Goal: Communication & Community: Ask a question

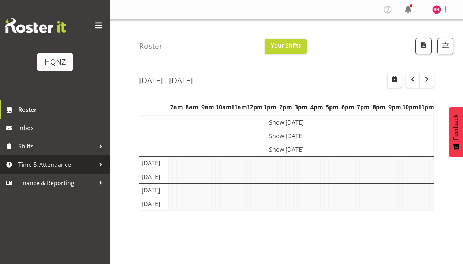
click at [37, 166] on span "Time & Attendance" at bounding box center [56, 164] width 77 height 11
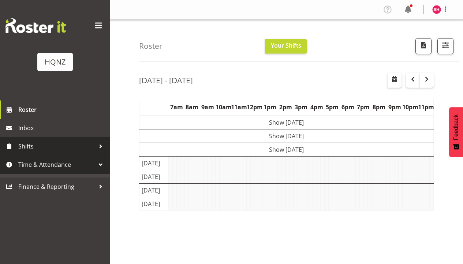
click at [32, 142] on span "Shifts" at bounding box center [56, 146] width 77 height 11
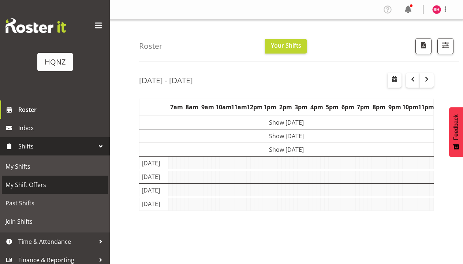
click at [34, 177] on link "My Shift Offers" at bounding box center [55, 184] width 106 height 18
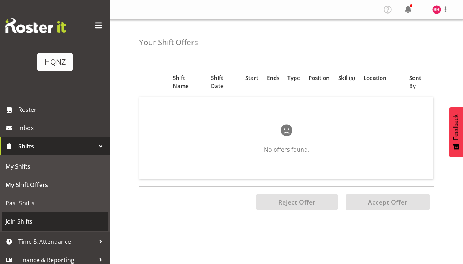
click at [34, 217] on span "Join Shifts" at bounding box center [54, 221] width 99 height 11
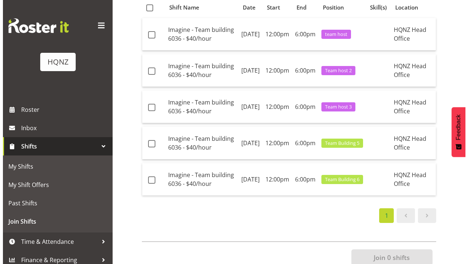
scroll to position [70, 0]
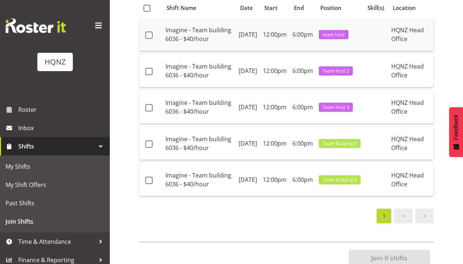
click at [343, 33] on td "team host" at bounding box center [339, 34] width 47 height 33
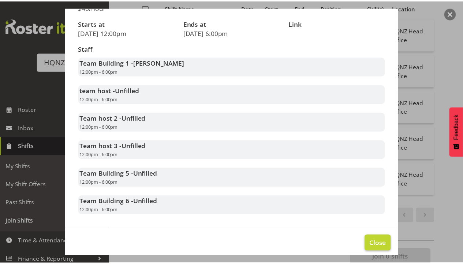
scroll to position [93, 0]
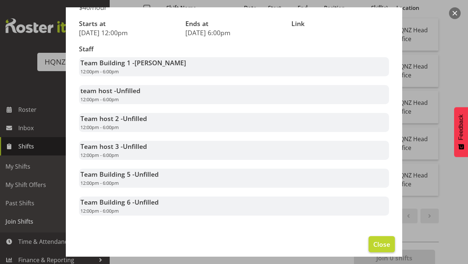
click at [374, 239] on span "Close" at bounding box center [382, 244] width 17 height 10
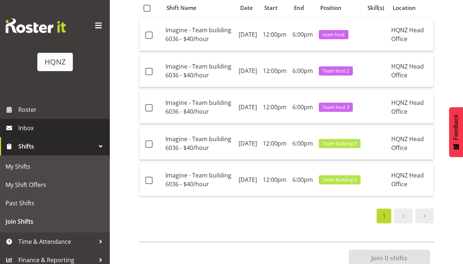
click at [61, 129] on span "Inbox" at bounding box center [62, 127] width 88 height 11
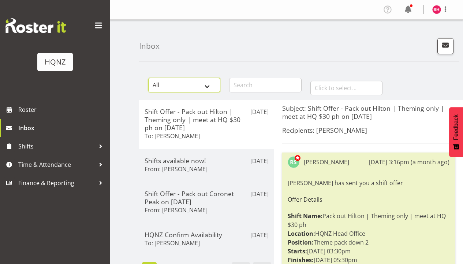
select select "general"
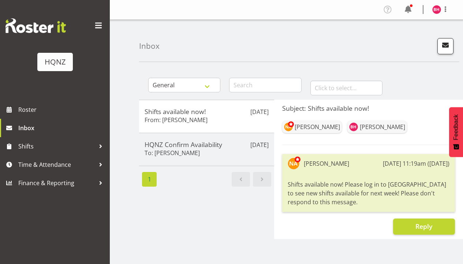
click at [444, 49] on span "button" at bounding box center [446, 45] width 10 height 10
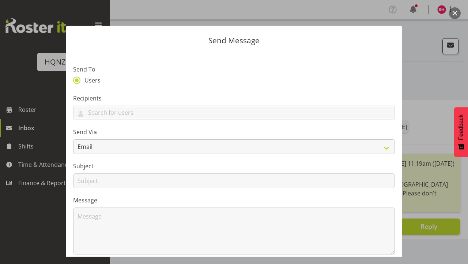
click at [119, 104] on div "Recipients Alanna Haysmith Alex Romanytchev Amanda Horan Ana Ledesma Anthony Pa…" at bounding box center [234, 107] width 322 height 26
click at [119, 106] on div "Alanna Haysmith Alex Romanytchev Amanda Horan Ana Ledesma Anthony Paul Mitchell…" at bounding box center [234, 112] width 322 height 15
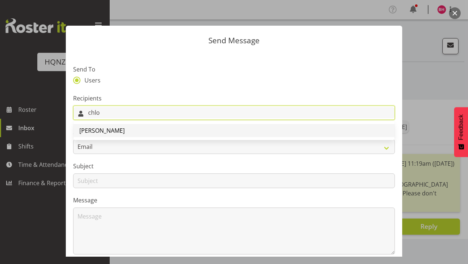
type input "chlo"
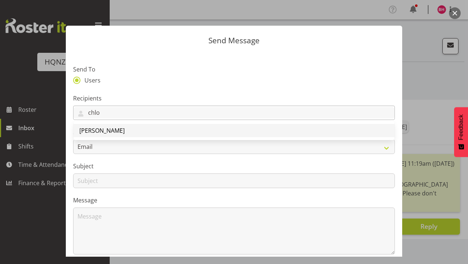
click at [87, 130] on span "Chloe Amer" at bounding box center [101, 130] width 45 height 8
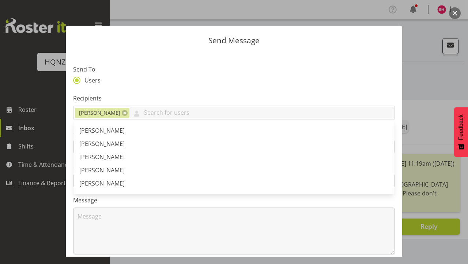
click at [136, 80] on div "Users" at bounding box center [234, 81] width 322 height 10
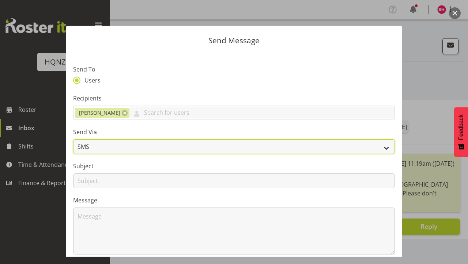
select select "email"
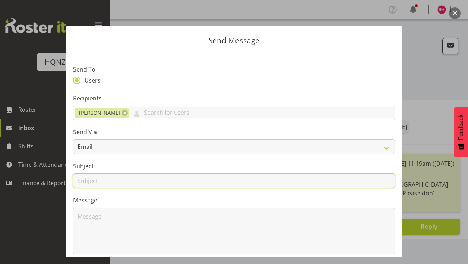
click at [106, 182] on input "text" at bounding box center [234, 180] width 322 height 15
type input "host shift"
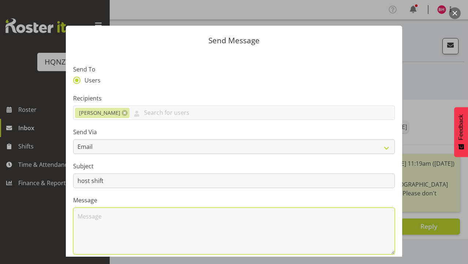
click at [110, 227] on textarea at bounding box center [234, 230] width 322 height 47
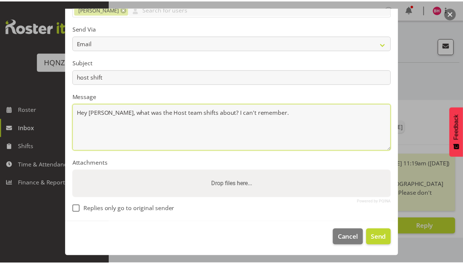
scroll to position [103, 0]
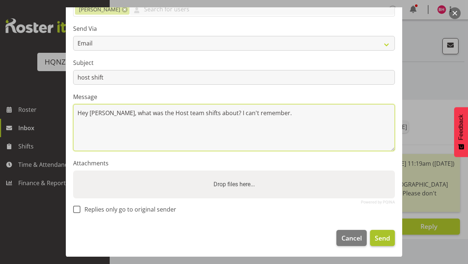
type textarea "Hey Chloe, what was the Host team shifts about? I can't remember."
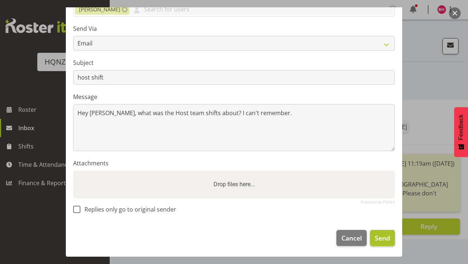
click at [380, 237] on span "Send" at bounding box center [382, 238] width 15 height 10
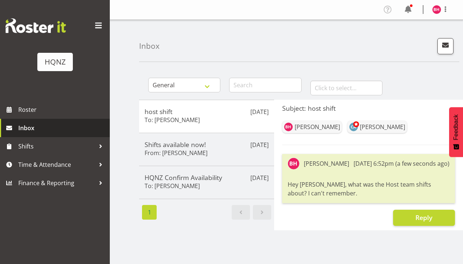
click at [43, 128] on span "Inbox" at bounding box center [62, 127] width 88 height 11
